Goal: Task Accomplishment & Management: Manage account settings

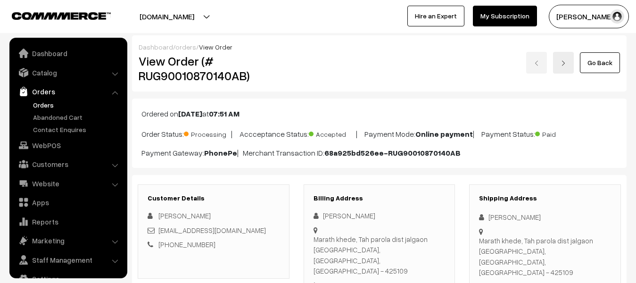
click at [43, 108] on link "Orders" at bounding box center [77, 105] width 93 height 10
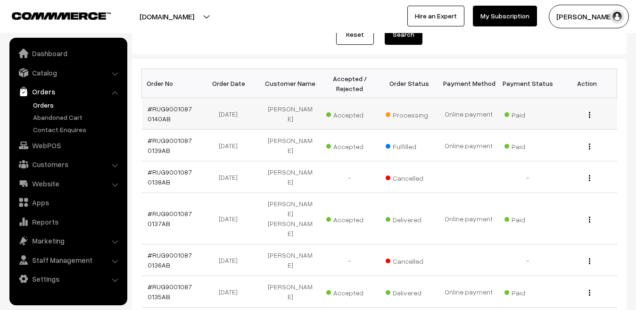
click at [165, 113] on td "#RUG90010870140AB" at bounding box center [171, 114] width 59 height 32
click at [164, 110] on link "#RUG90010870140AB" at bounding box center [170, 114] width 44 height 18
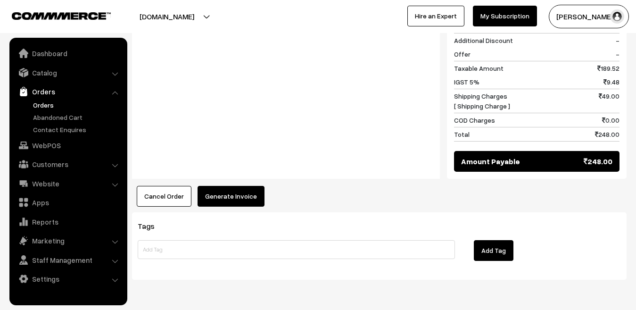
click at [232, 186] on button "Generate Invoice" at bounding box center [230, 196] width 67 height 21
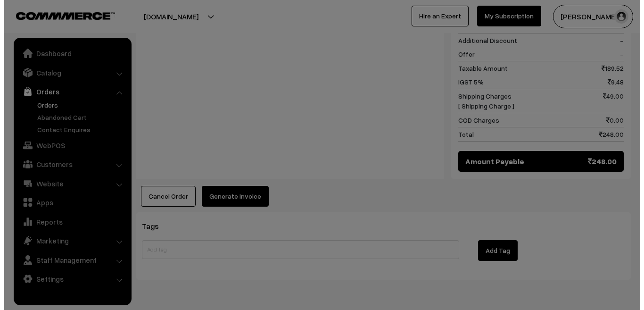
scroll to position [453, 0]
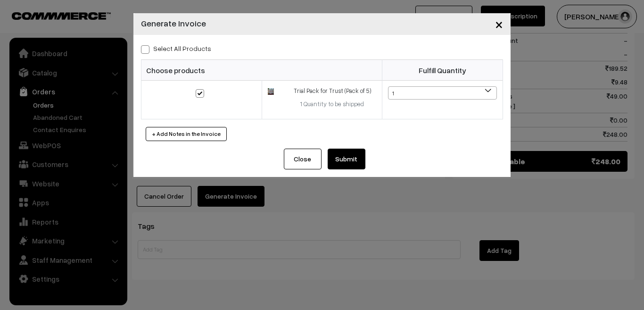
click at [145, 49] on span at bounding box center [145, 49] width 8 height 8
click at [145, 49] on input "Select All Products" at bounding box center [144, 48] width 6 height 6
checkbox input "true"
click at [350, 162] on button "Submit" at bounding box center [347, 158] width 38 height 21
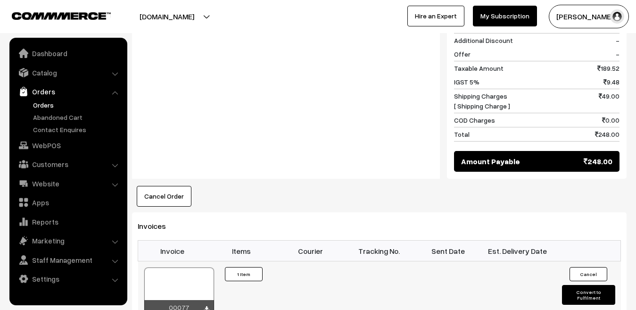
click at [586, 285] on button "Convert to Fulfilment" at bounding box center [588, 295] width 53 height 20
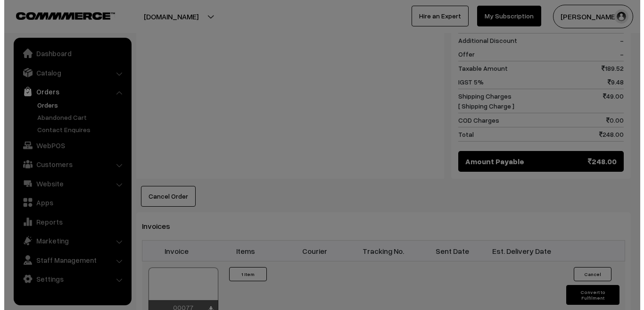
scroll to position [453, 0]
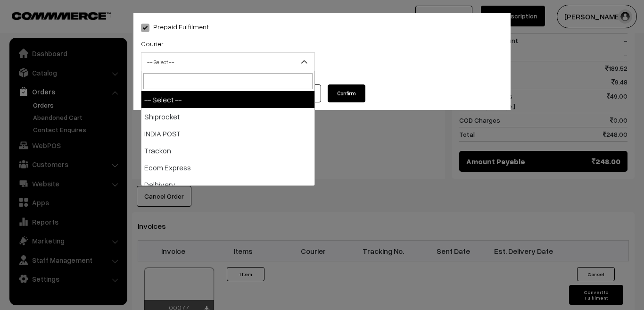
click at [264, 58] on span "-- Select --" at bounding box center [227, 62] width 173 height 16
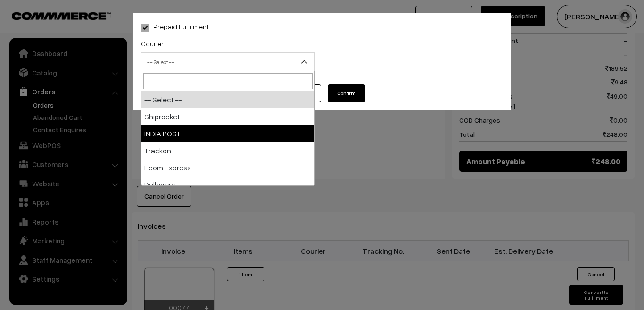
select select "2"
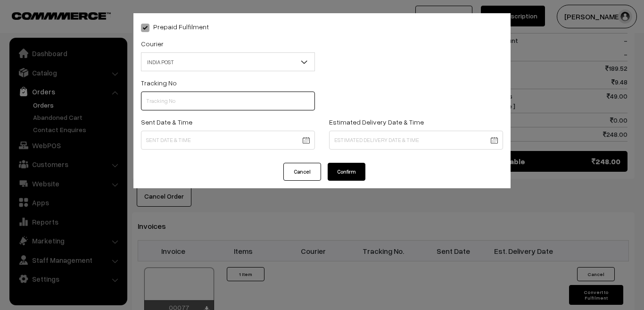
click at [166, 102] on input "text" at bounding box center [228, 100] width 174 height 19
type input "ER392687246IN"
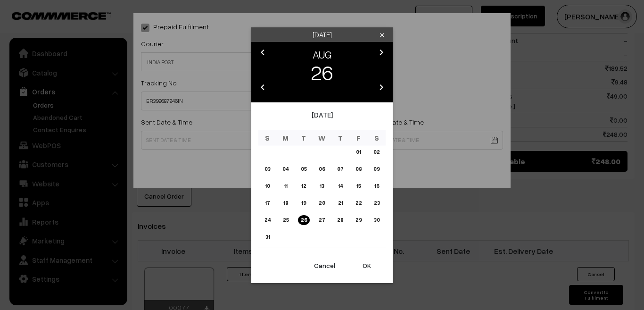
click at [188, 141] on body "Thank you for showing interest. Our team will call you shortly. Close rughjifar…" at bounding box center [322, 62] width 644 height 1031
click at [288, 220] on link "25" at bounding box center [285, 220] width 11 height 10
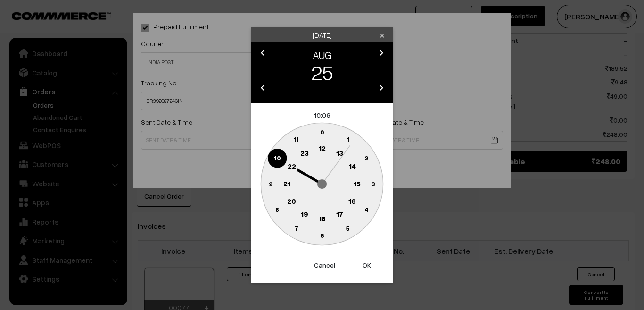
click at [353, 164] on text "14" at bounding box center [352, 166] width 7 height 8
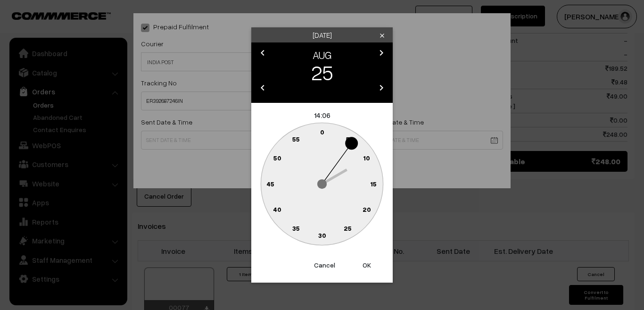
click at [365, 259] on button "OK" at bounding box center [367, 264] width 38 height 21
type input "25-08-2025 14:06"
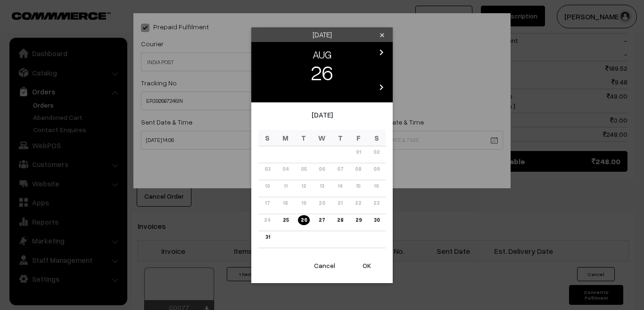
click at [368, 144] on body "Thank you for showing interest. Our team will call you shortly. Close rughjifar…" at bounding box center [322, 62] width 644 height 1031
click at [271, 237] on link "31" at bounding box center [267, 237] width 10 height 10
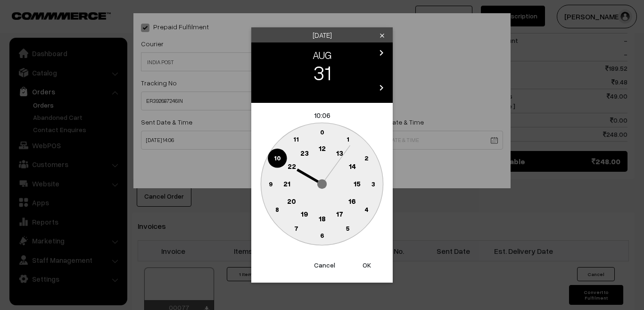
click at [321, 217] on text "18" at bounding box center [322, 218] width 7 height 8
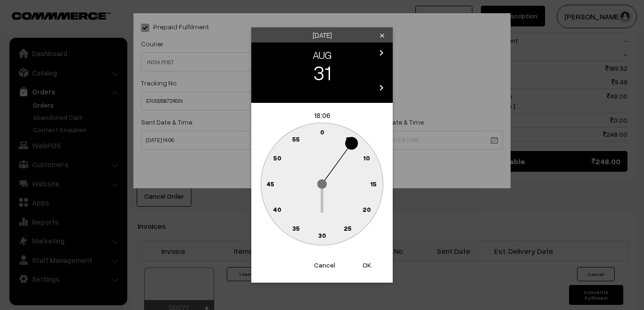
click at [367, 263] on button "OK" at bounding box center [367, 264] width 38 height 21
type input "31-08-2025 18:06"
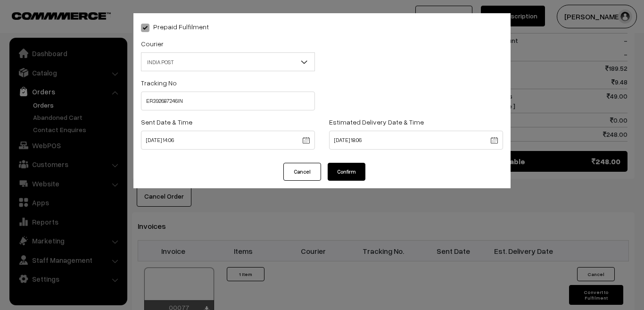
click at [346, 172] on button "Confirm" at bounding box center [347, 172] width 38 height 18
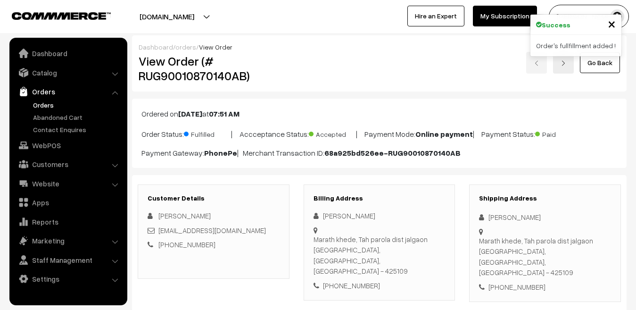
click at [180, 46] on link "orders" at bounding box center [185, 47] width 21 height 8
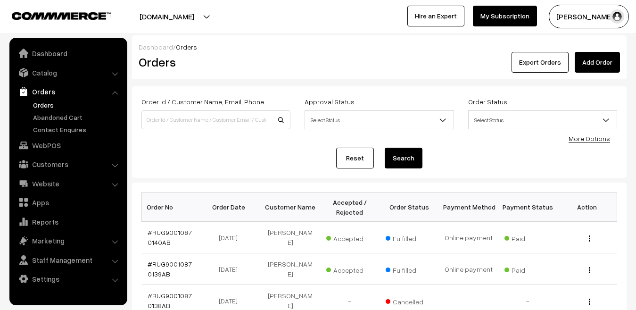
click at [156, 47] on link "Dashboard" at bounding box center [156, 47] width 34 height 8
